Goal: Transaction & Acquisition: Book appointment/travel/reservation

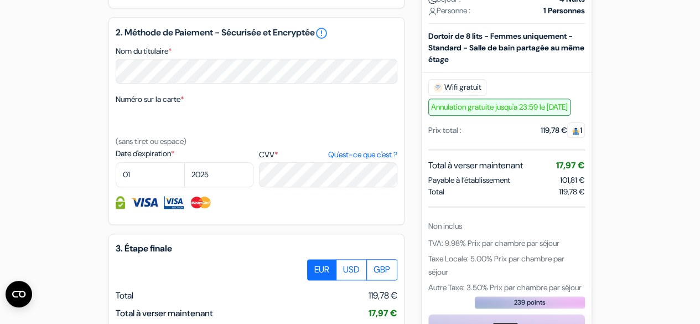
scroll to position [529, 0]
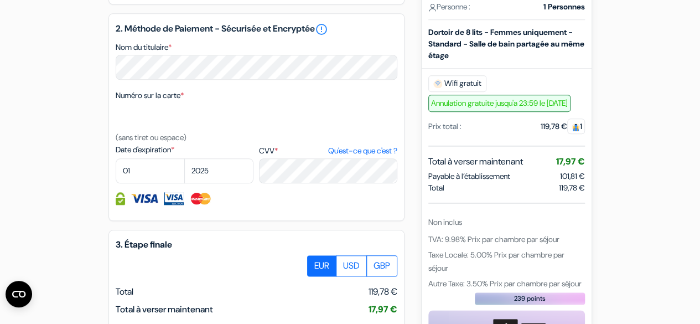
type input "[PERSON_NAME]"
type input "[EMAIL_ADDRESS][DOMAIN_NAME]"
select select
type input "7 83 29 99 52"
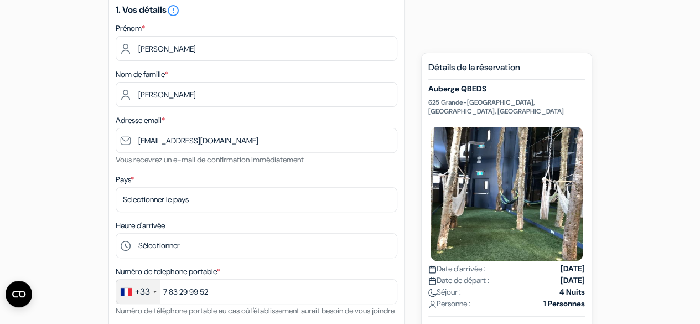
scroll to position [115, 0]
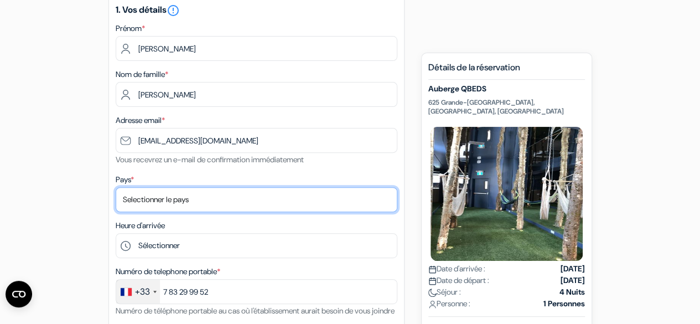
click at [209, 196] on select "Selectionner le pays Abkhazie Afghanistan Afrique Du sud Albanie Algérie Allema…" at bounding box center [257, 199] width 282 height 25
select select "67"
click at [116, 188] on select "Selectionner le pays Abkhazie Afghanistan Afrique Du sud Albanie Algérie Allema…" at bounding box center [257, 199] width 282 height 25
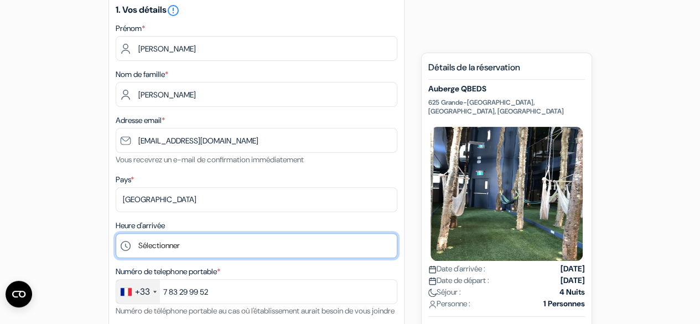
click at [204, 252] on select "Sélectionner 1:00 2:00 3:00 4:00 5:00 6:00 7:00 8:00 9:00 10:00 11:00 12:00 13:…" at bounding box center [257, 245] width 282 height 25
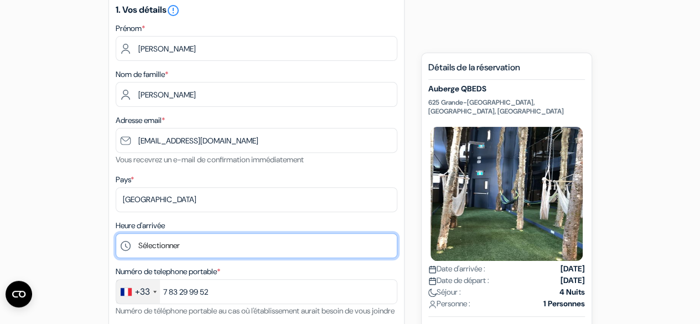
click at [211, 253] on select "Sélectionner 1:00 2:00 3:00 4:00 5:00 6:00 7:00 8:00 9:00 10:00 11:00 12:00 13:…" at bounding box center [257, 245] width 282 height 25
select select "14"
click at [116, 234] on select "Sélectionner 1:00 2:00 3:00 4:00 5:00 6:00 7:00 8:00 9:00 10:00 11:00 12:00 13:…" at bounding box center [257, 245] width 282 height 25
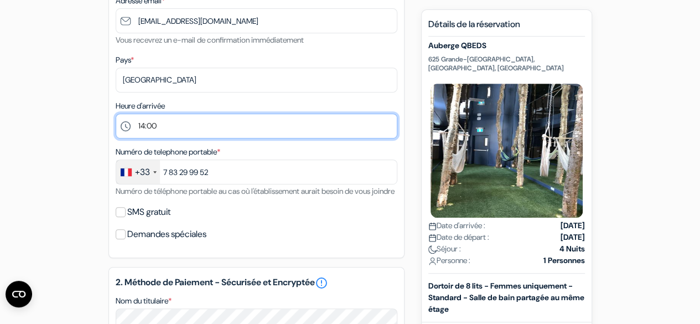
scroll to position [279, 0]
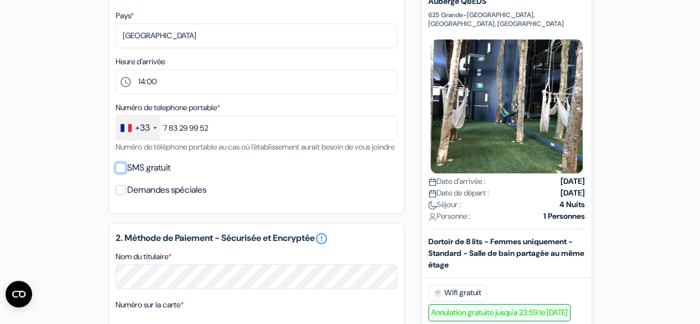
click at [121, 173] on input "SMS gratuit" at bounding box center [121, 168] width 10 height 10
checkbox input "true"
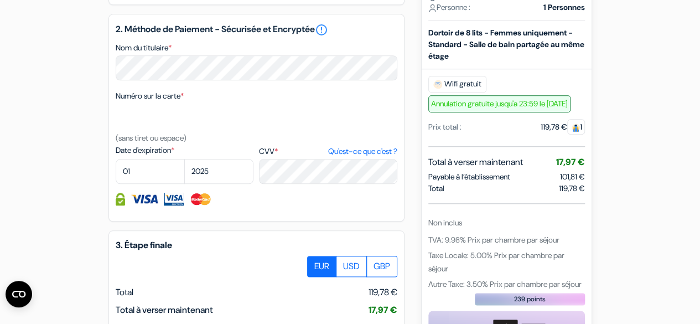
scroll to position [521, 0]
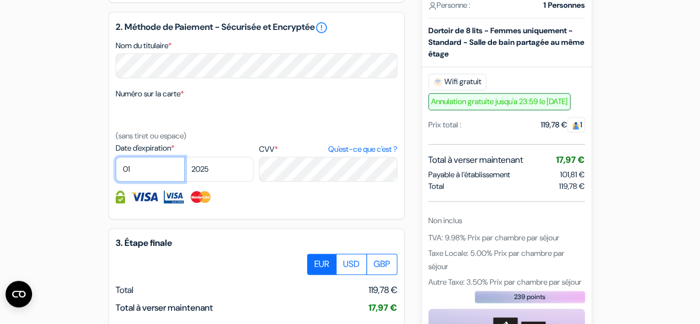
click at [138, 181] on select "01 02 03 04 05 06 07 08 09 10 11 12" at bounding box center [150, 169] width 69 height 25
select select "06"
click at [116, 172] on select "01 02 03 04 05 06 07 08 09 10 11 12" at bounding box center [150, 169] width 69 height 25
click at [223, 181] on select "2025 2026 2027 2028 2029 2030 2031 2032 2033 2034 2035 2036 2037 2038 2039 2040…" at bounding box center [218, 169] width 69 height 25
select select "2026"
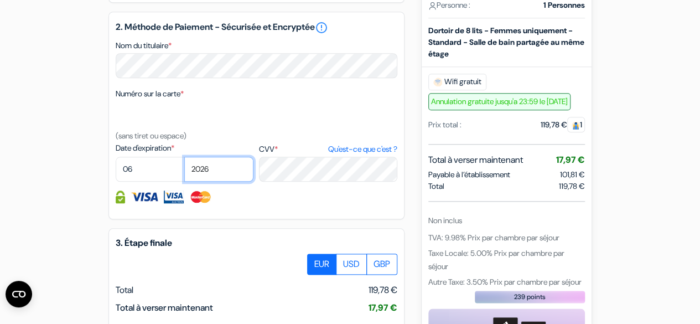
click at [184, 172] on select "2025 2026 2027 2028 2029 2030 2031 2032 2033 2034 2035 2036 2037 2038 2039 2040…" at bounding box center [218, 169] width 69 height 25
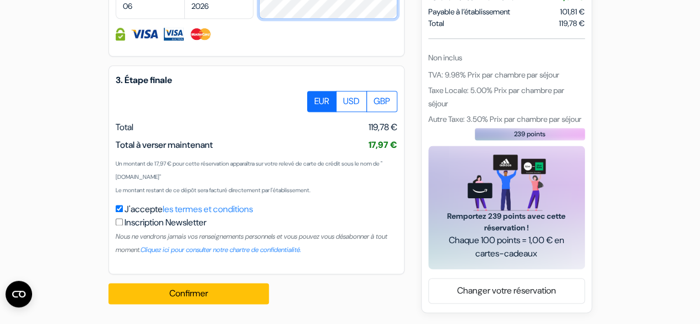
scroll to position [698, 0]
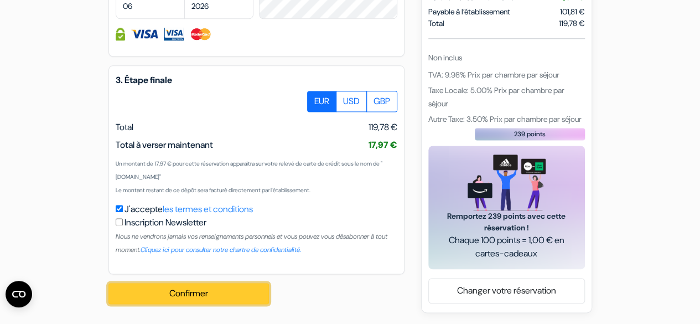
click at [164, 289] on button "Confirmer Loading..." at bounding box center [188, 293] width 160 height 21
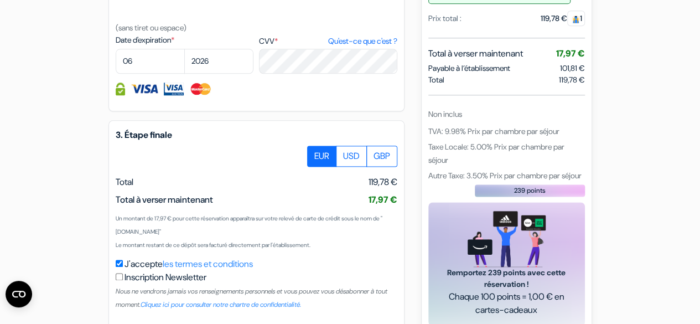
scroll to position [699, 0]
